Goal: Find specific page/section: Find specific page/section

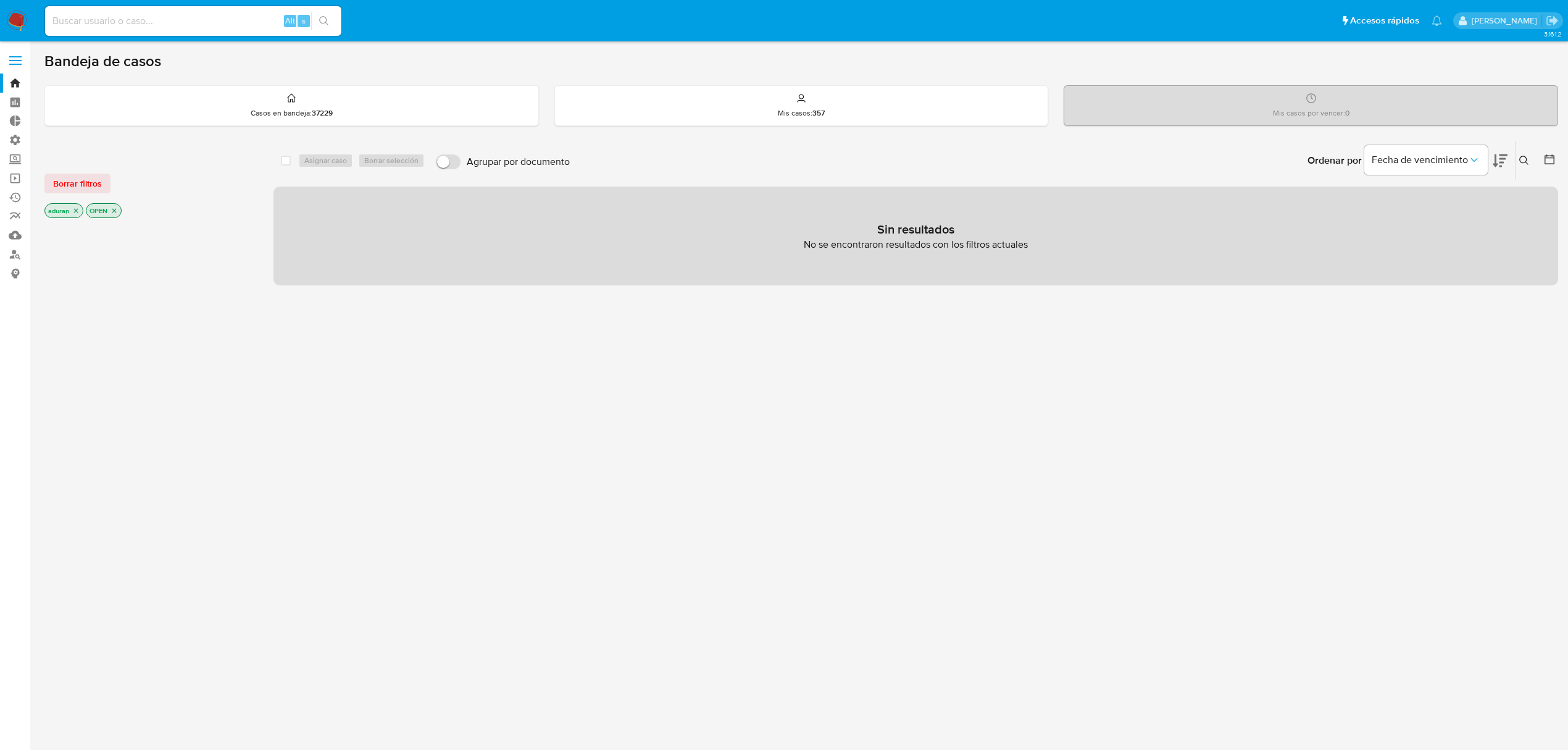
click at [126, 383] on div at bounding box center [149, 430] width 209 height 420
click at [73, 185] on span "Borrar filtros" at bounding box center [77, 183] width 48 height 17
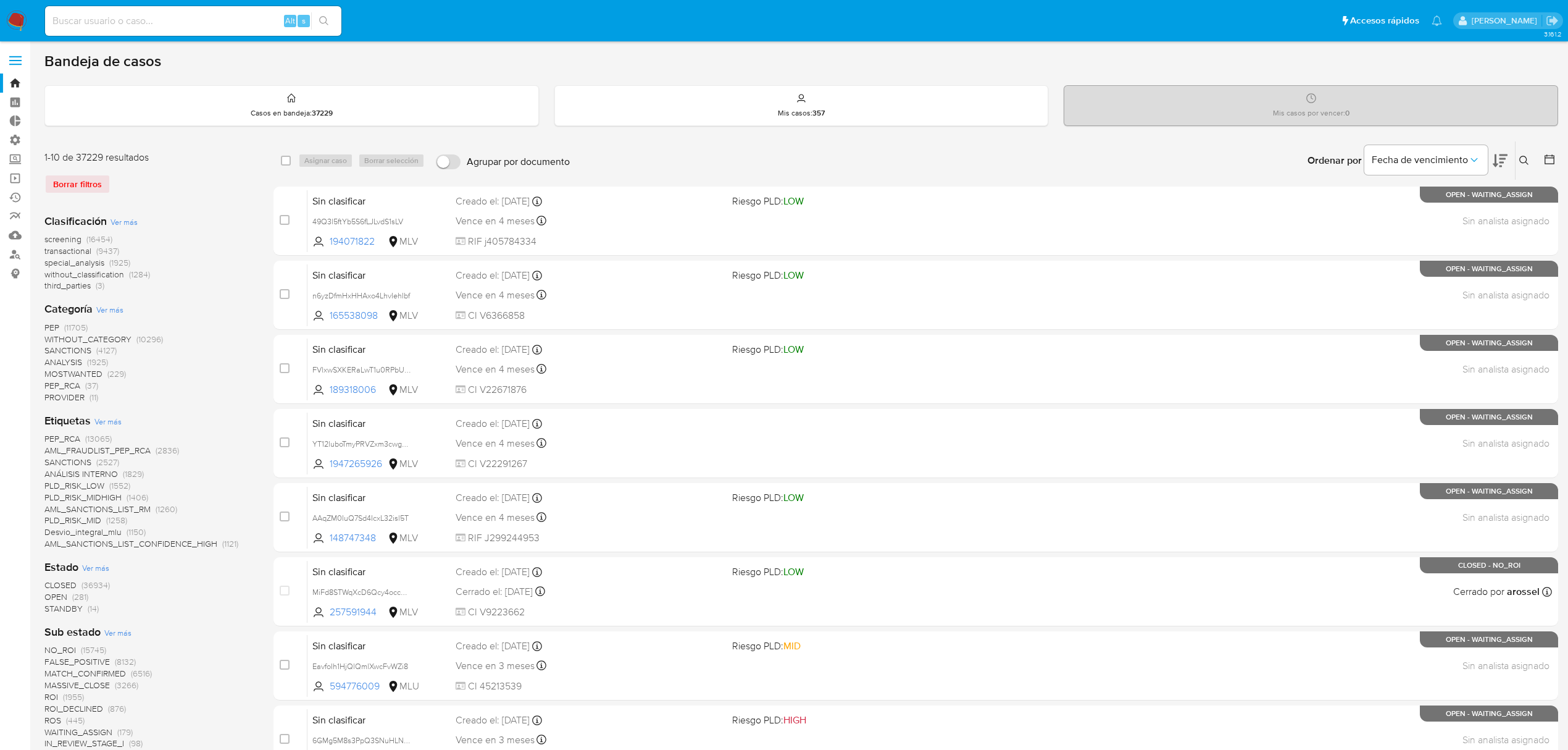
click at [79, 606] on span "STANDBY" at bounding box center [63, 608] width 38 height 12
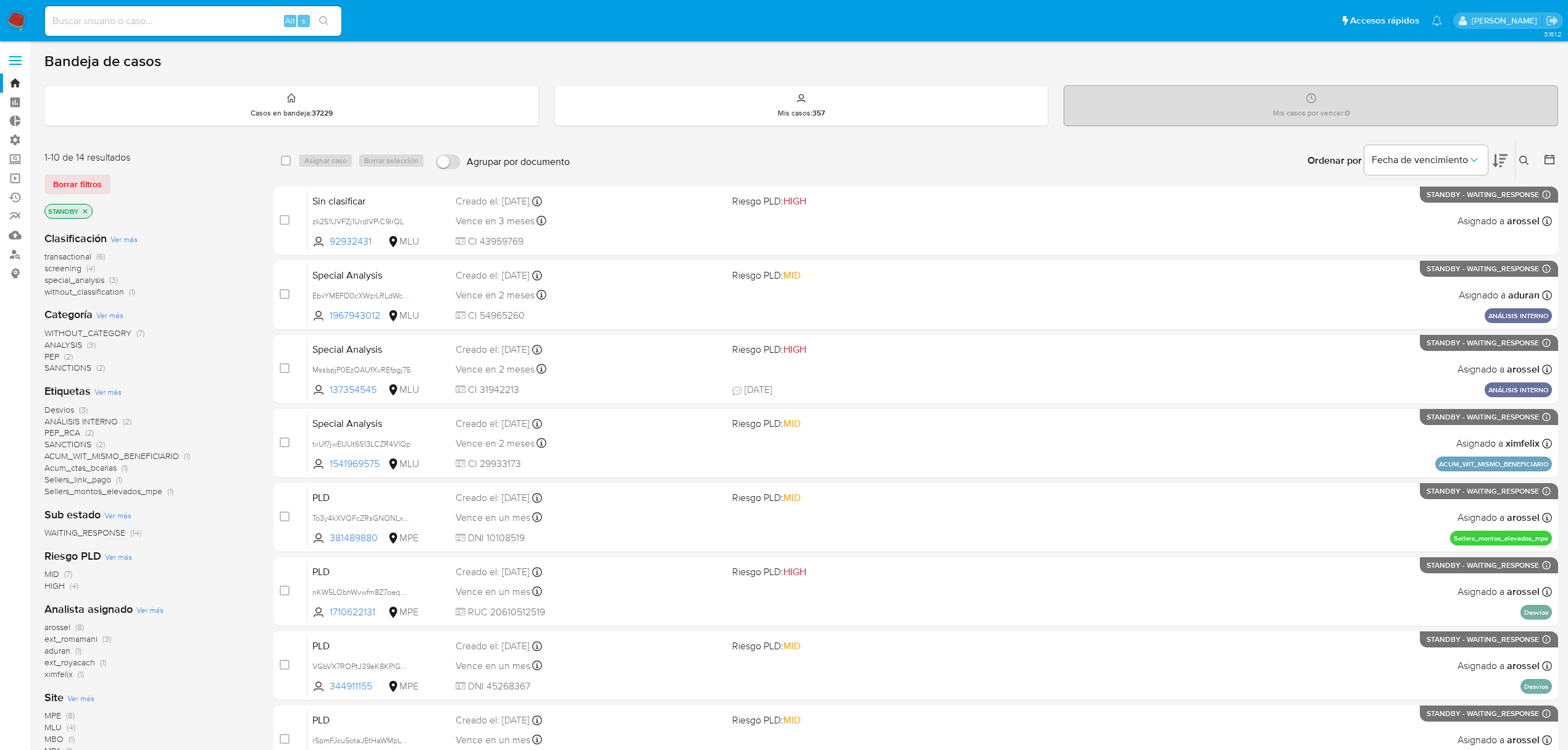
click at [16, 9] on nav "Pausado Ver notificaciones Alt s Accesos rápidos Presiona las siguientes teclas…" at bounding box center [784, 21] width 1568 height 42
click at [15, 14] on img at bounding box center [16, 21] width 21 height 21
